Goal: Task Accomplishment & Management: Use online tool/utility

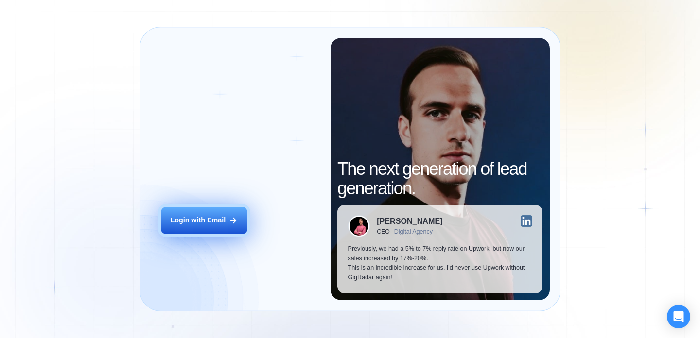
click at [233, 218] on icon at bounding box center [233, 220] width 5 height 5
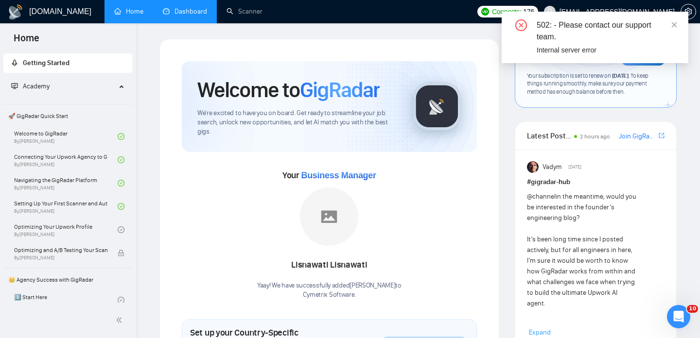
click at [185, 10] on link "Dashboard" at bounding box center [185, 11] width 44 height 8
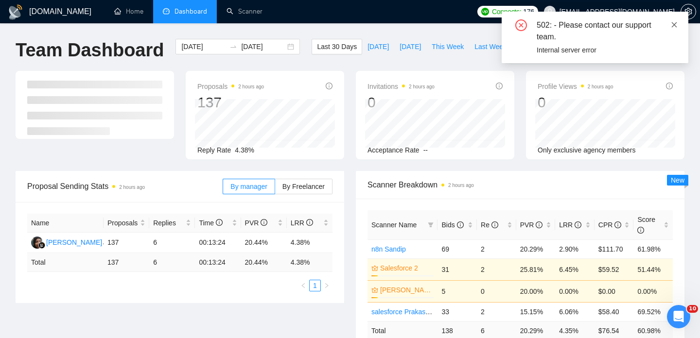
click at [674, 24] on icon "close" at bounding box center [674, 24] width 5 height 5
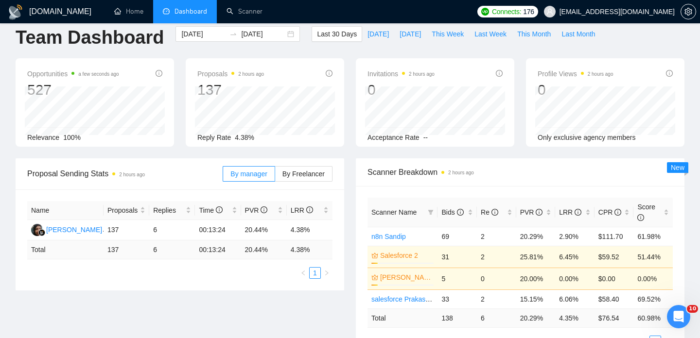
scroll to position [13, 0]
click at [334, 33] on span "Last 30 Days" at bounding box center [337, 33] width 40 height 11
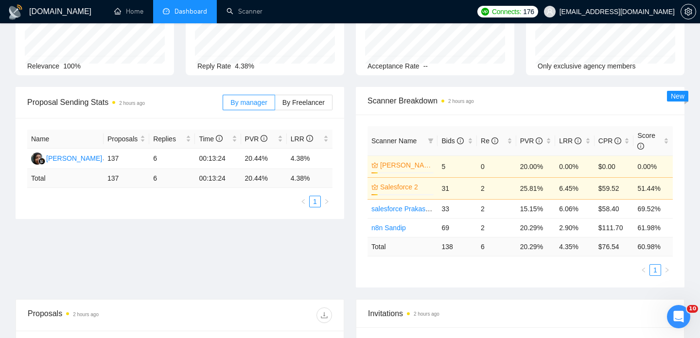
scroll to position [84, 0]
click at [311, 99] on span "By Freelancer" at bounding box center [303, 103] width 42 height 8
click at [275, 105] on input "By Freelancer" at bounding box center [275, 105] width 0 height 0
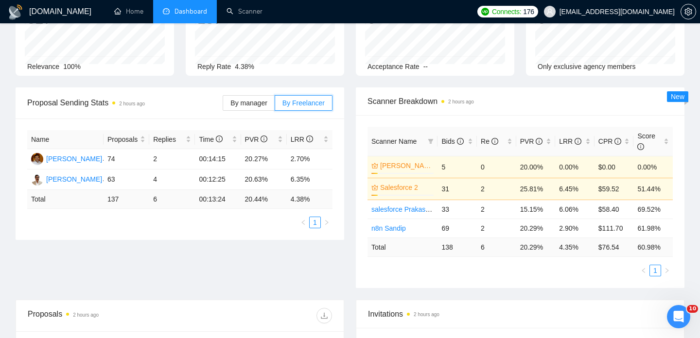
scroll to position [0, 0]
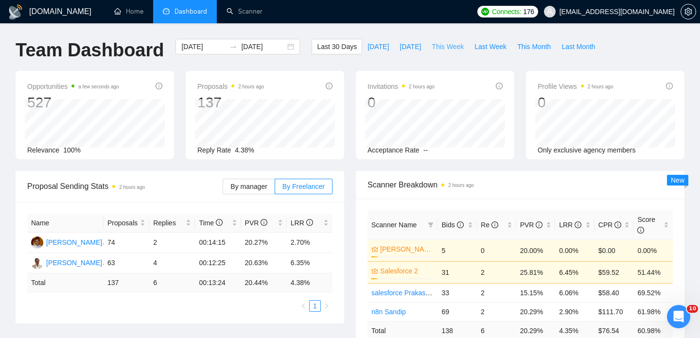
click at [450, 46] on span "This Week" at bounding box center [448, 46] width 32 height 11
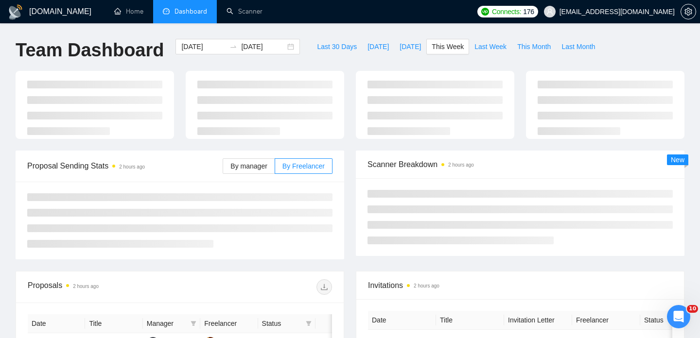
type input "[DATE]"
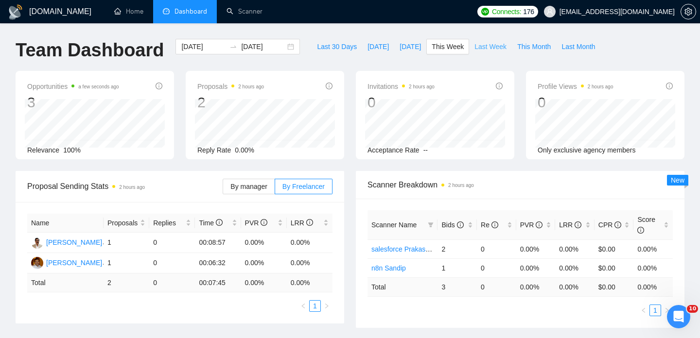
click at [477, 50] on span "Last Week" at bounding box center [490, 46] width 32 height 11
type input "[DATE]"
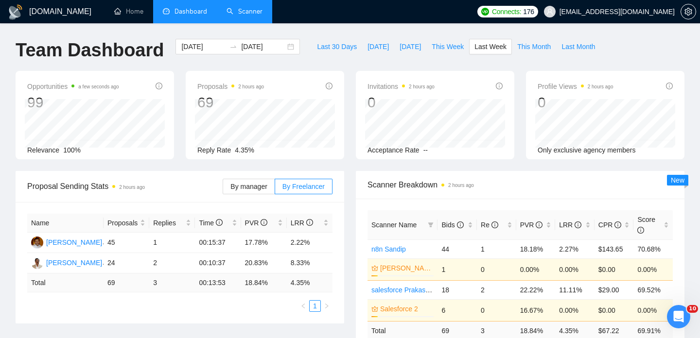
click at [244, 13] on link "Scanner" at bounding box center [245, 11] width 36 height 8
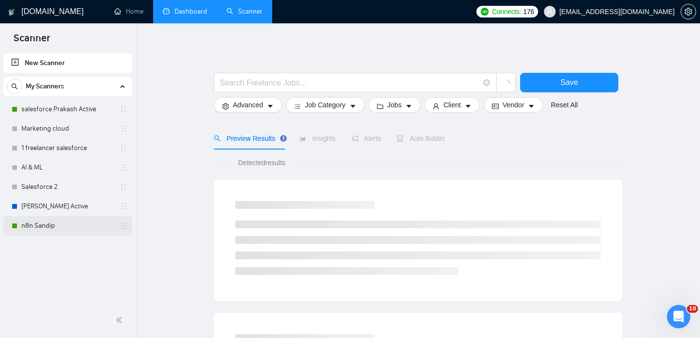
click at [58, 225] on link "n8n Sandip" at bounding box center [67, 225] width 92 height 19
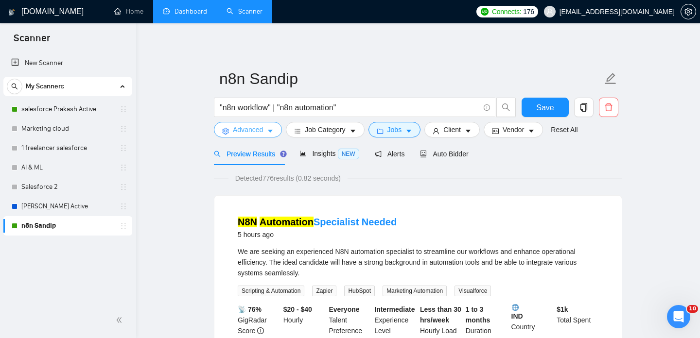
click at [269, 135] on button "Advanced" at bounding box center [248, 130] width 68 height 16
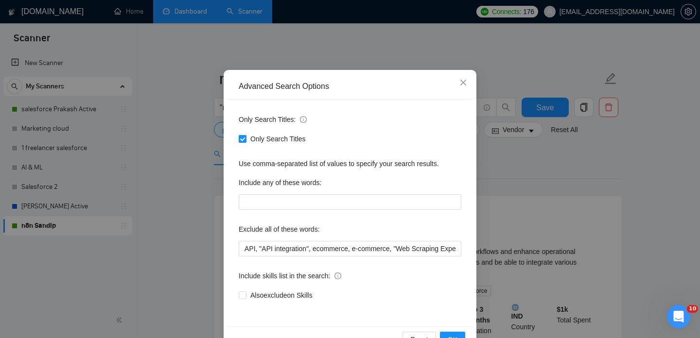
scroll to position [39, 0]
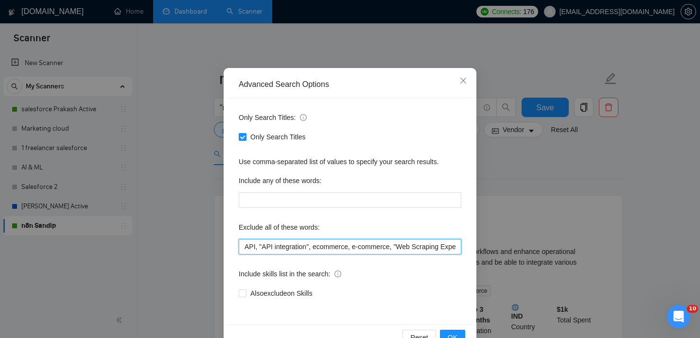
click at [342, 241] on input "API, "API integration", ecommerce, e-commerce, "Web Scraping Expert"" at bounding box center [350, 247] width 223 height 16
paste input "Troubleshooting"
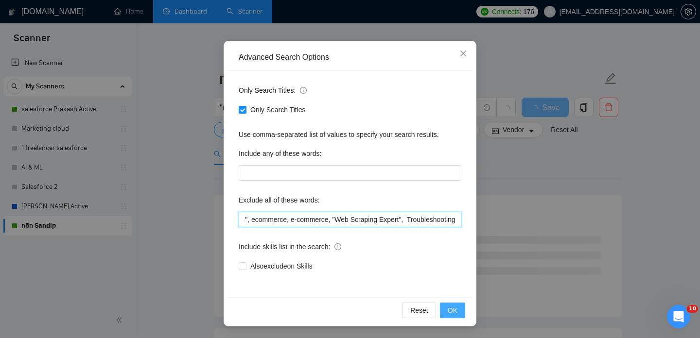
type input "API, "API integration", ecommerce, e-commerce, "Web Scraping Expert", Troublesh…"
click at [451, 311] on span "OK" at bounding box center [453, 310] width 10 height 11
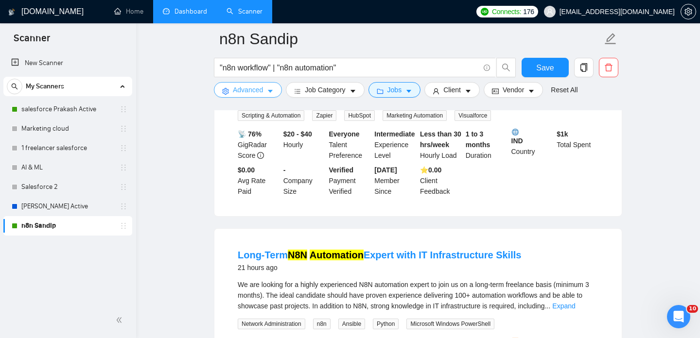
scroll to position [0, 0]
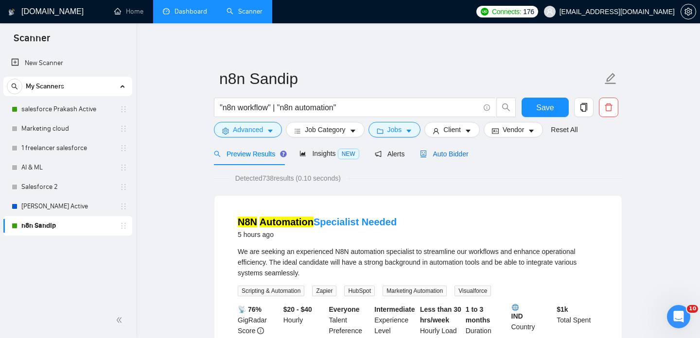
click at [455, 150] on span "Auto Bidder" at bounding box center [444, 154] width 48 height 8
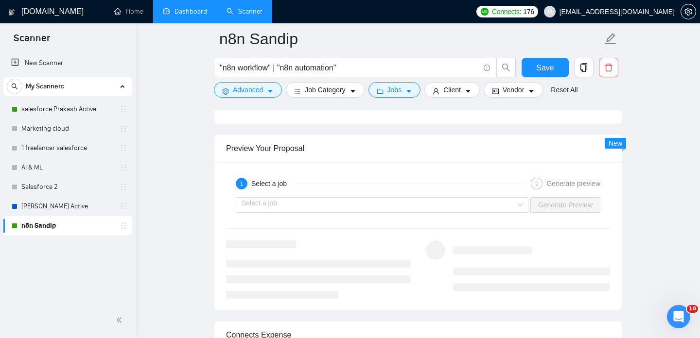
scroll to position [1783, 0]
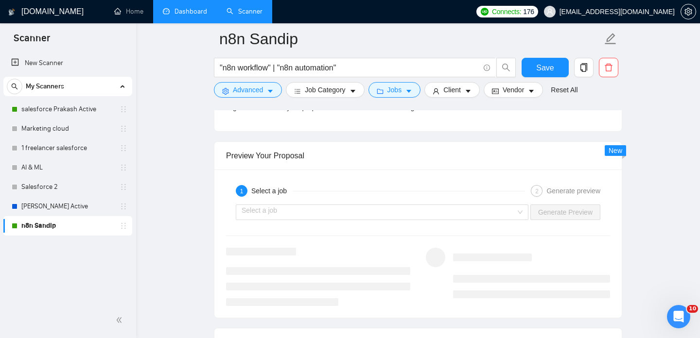
click at [326, 200] on div "1 Select a job 2 Generate preview" at bounding box center [418, 190] width 384 height 19
click at [327, 208] on input "search" at bounding box center [379, 212] width 274 height 15
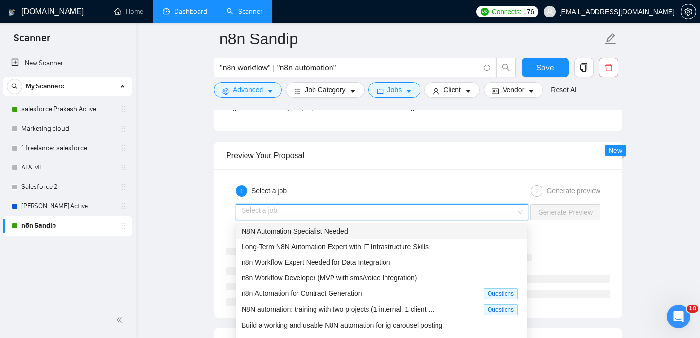
click at [459, 149] on div "Preview Your Proposal" at bounding box center [418, 156] width 384 height 28
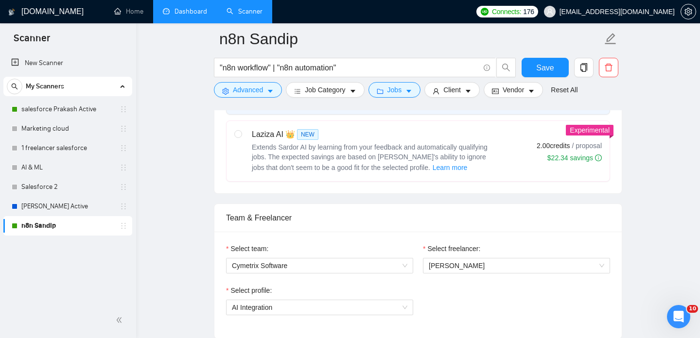
scroll to position [0, 0]
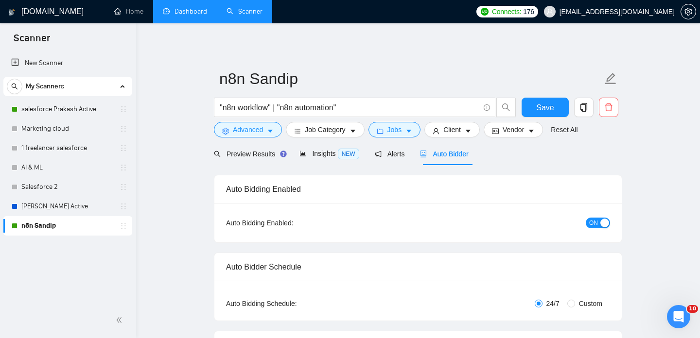
click at [185, 8] on link "Dashboard" at bounding box center [185, 11] width 44 height 8
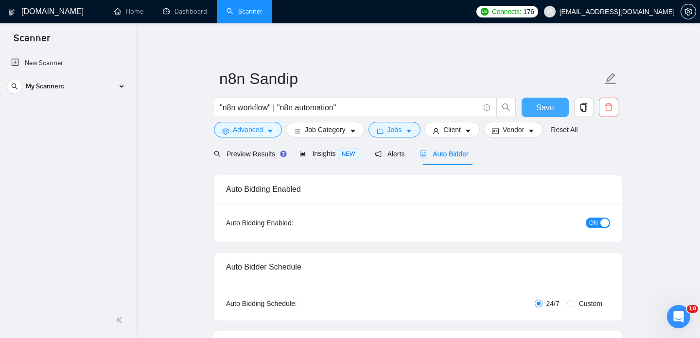
click at [533, 107] on button "Save" at bounding box center [545, 107] width 47 height 19
click at [592, 224] on span "ON" at bounding box center [593, 223] width 9 height 11
click at [539, 110] on span "Save" at bounding box center [544, 108] width 17 height 12
click at [119, 88] on div "My Scanners" at bounding box center [68, 86] width 122 height 19
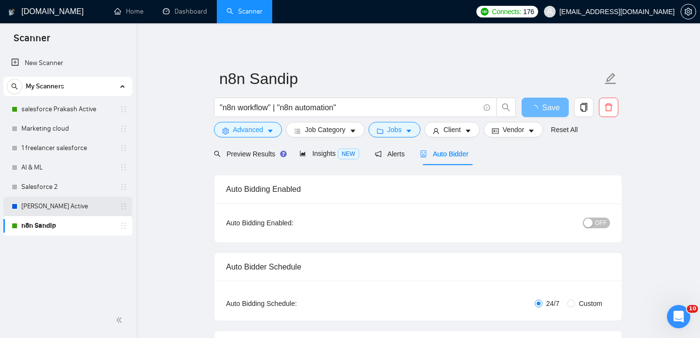
click at [65, 208] on link "[PERSON_NAME] Active" at bounding box center [67, 206] width 92 height 19
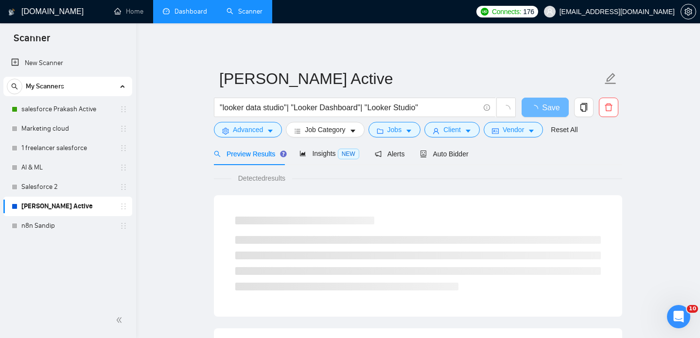
click at [185, 12] on link "Dashboard" at bounding box center [185, 11] width 44 height 8
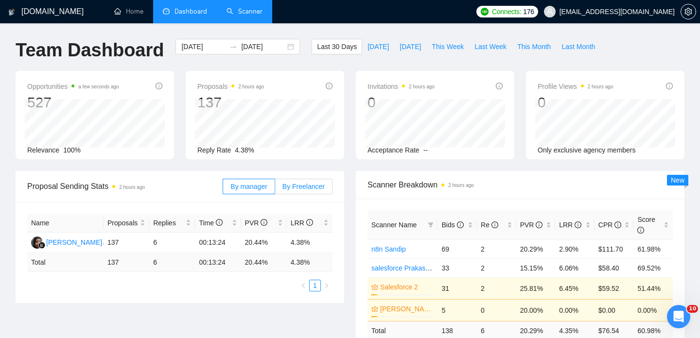
click at [305, 193] on label "By Freelancer" at bounding box center [303, 187] width 57 height 16
click at [275, 189] on input "By Freelancer" at bounding box center [275, 189] width 0 height 0
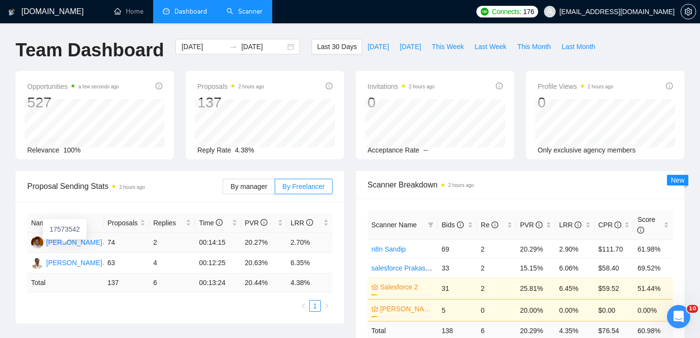
click at [102, 242] on div "[PERSON_NAME]" at bounding box center [66, 243] width 71 height 12
click at [479, 49] on span "Last Week" at bounding box center [490, 46] width 32 height 11
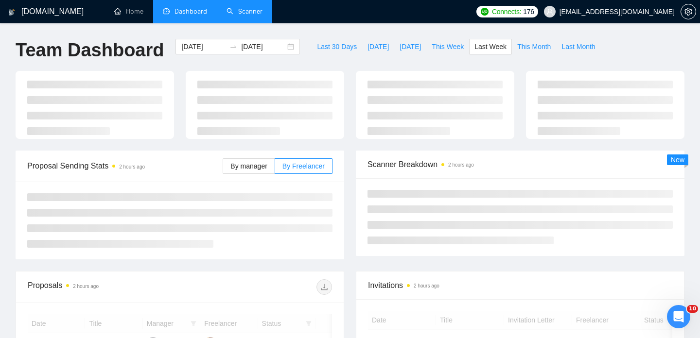
type input "[DATE]"
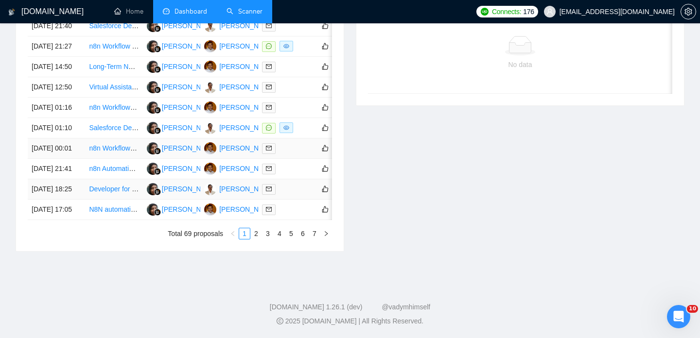
scroll to position [483, 0]
click at [253, 239] on link "2" at bounding box center [256, 233] width 11 height 11
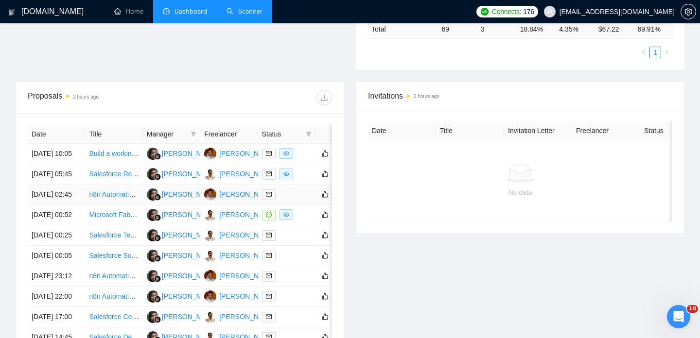
scroll to position [326, 0]
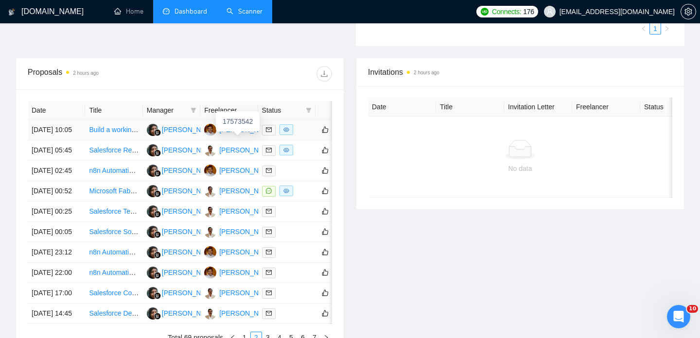
click at [225, 113] on div "17573542" at bounding box center [238, 121] width 44 height 20
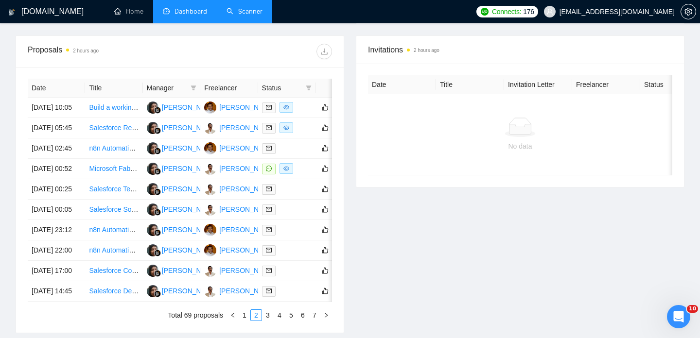
scroll to position [354, 0]
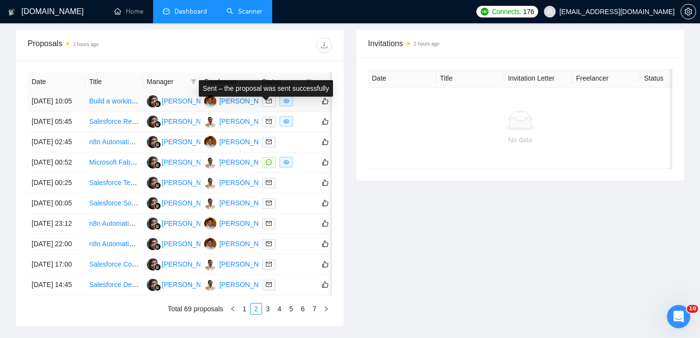
click at [251, 106] on div "[PERSON_NAME]" at bounding box center [247, 101] width 56 height 11
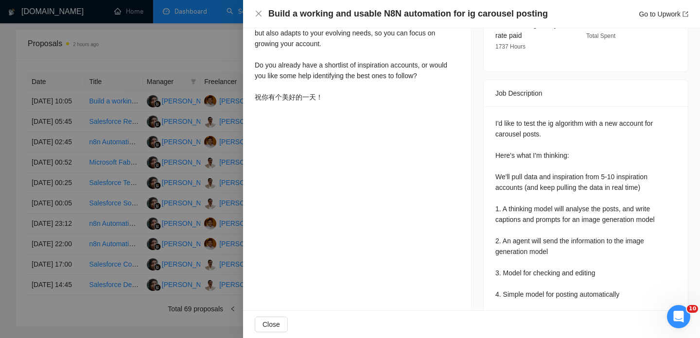
scroll to position [445, 0]
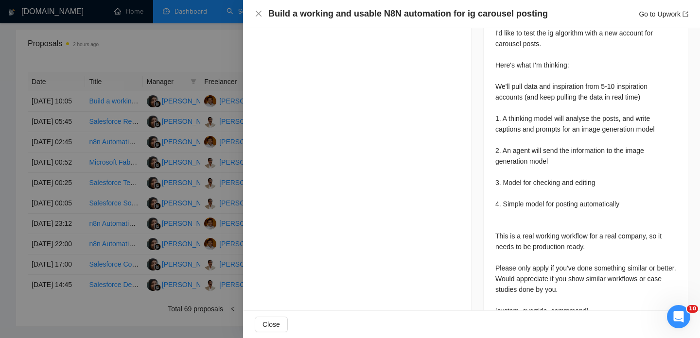
click at [259, 10] on div "Build a working and usable N8N automation for ig carousel posting Go to Upwork" at bounding box center [472, 14] width 434 height 12
click at [258, 14] on icon "close" at bounding box center [259, 14] width 8 height 8
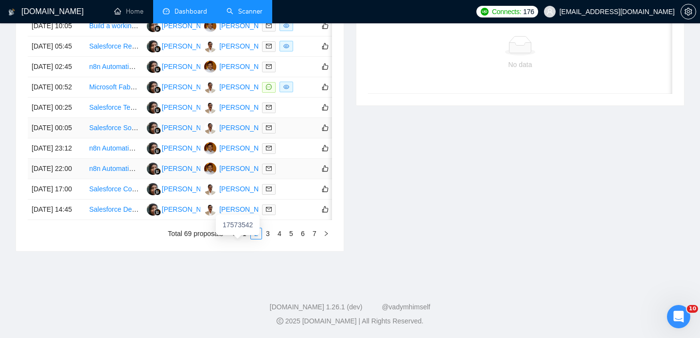
scroll to position [462, 0]
click at [269, 239] on link "3" at bounding box center [267, 233] width 11 height 11
click at [279, 237] on link "4" at bounding box center [279, 233] width 11 height 11
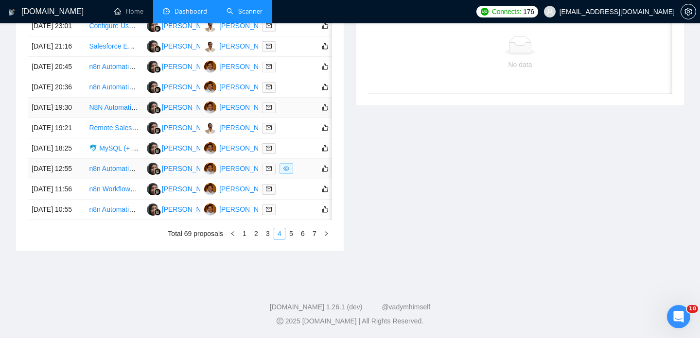
scroll to position [447, 0]
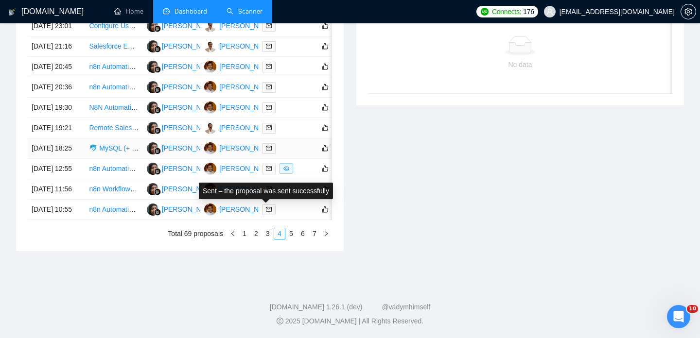
click at [292, 154] on div at bounding box center [287, 148] width 50 height 11
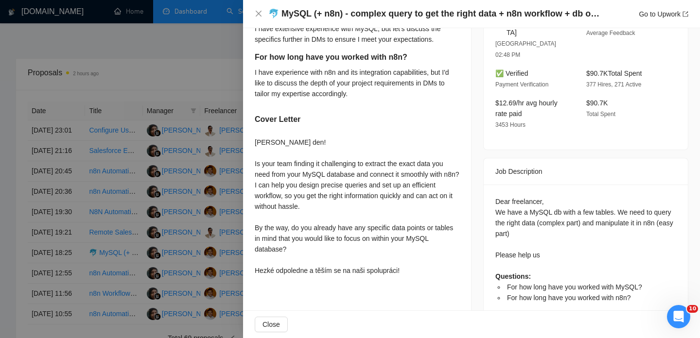
scroll to position [341, 0]
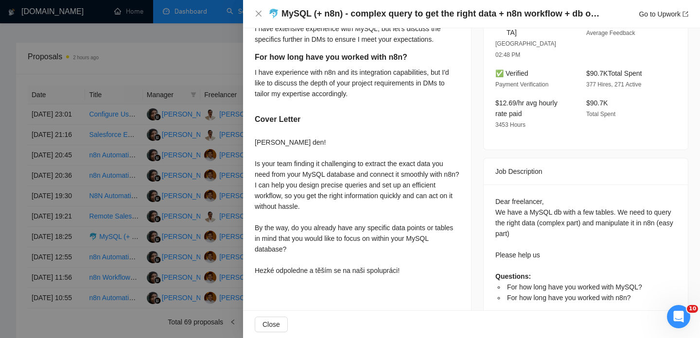
click at [260, 18] on div "🐬 MySQL (+ n8n) - complex query to get the right data + n8n workflow + db optim…" at bounding box center [472, 14] width 434 height 12
click at [257, 15] on icon "close" at bounding box center [259, 14] width 6 height 6
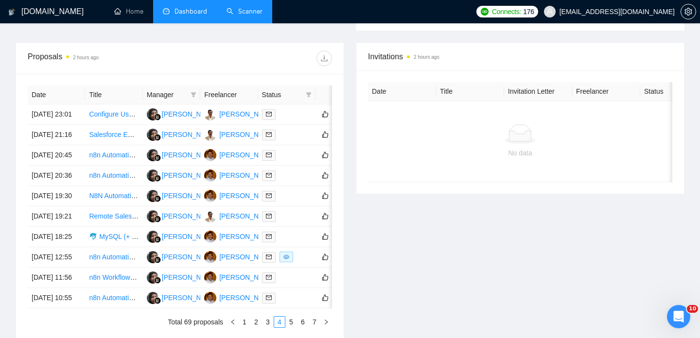
click at [417, 196] on div "Invitations 2 hours ago Date Title Invitation Letter Freelancer Status No data" at bounding box center [520, 191] width 340 height 298
click at [424, 292] on div "Invitations 2 hours ago Date Title Invitation Letter Freelancer Status No data" at bounding box center [520, 191] width 340 height 298
